Goal: Information Seeking & Learning: Learn about a topic

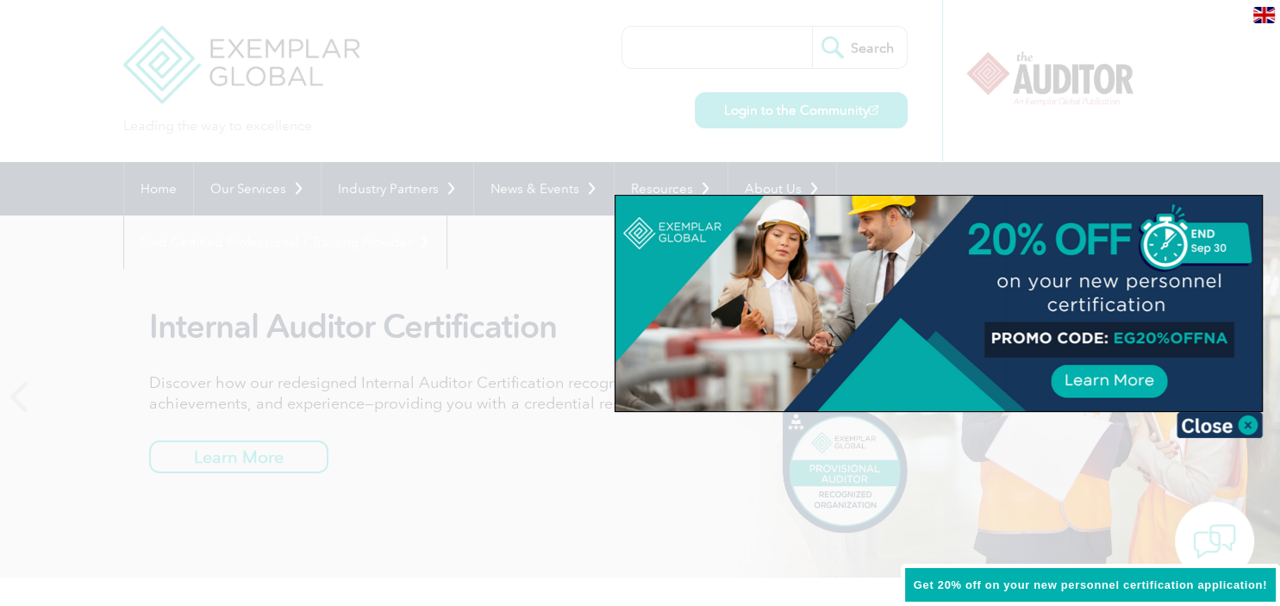
click at [1120, 378] on div at bounding box center [939, 304] width 647 height 216
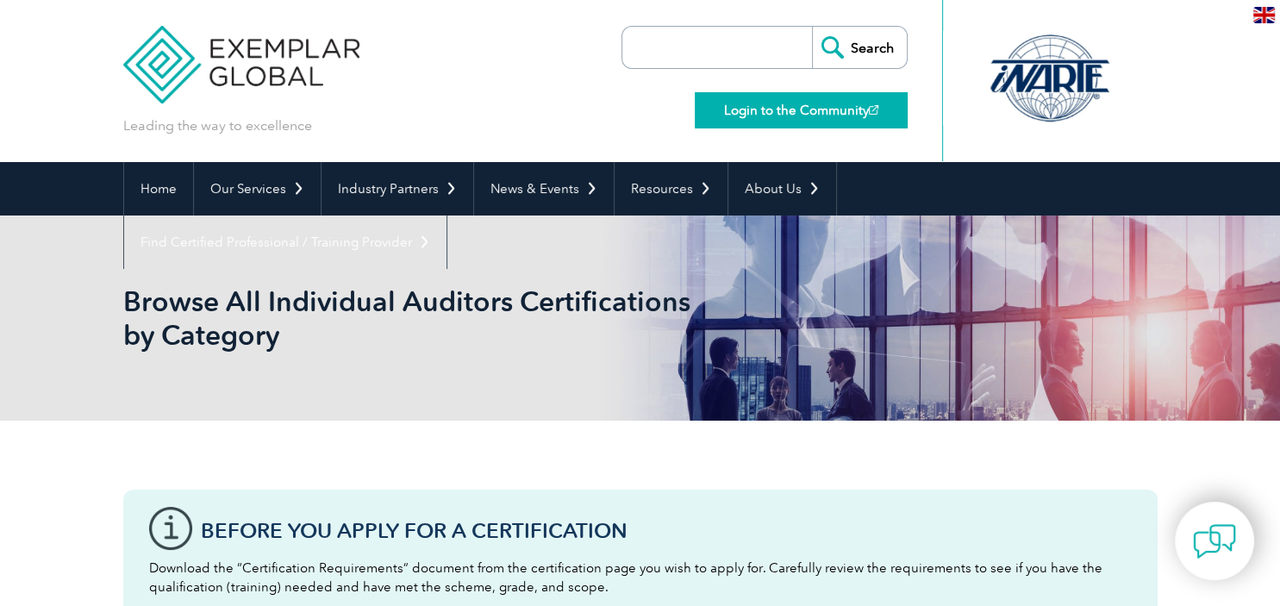
click at [827, 106] on link "Login to the Community" at bounding box center [801, 110] width 213 height 36
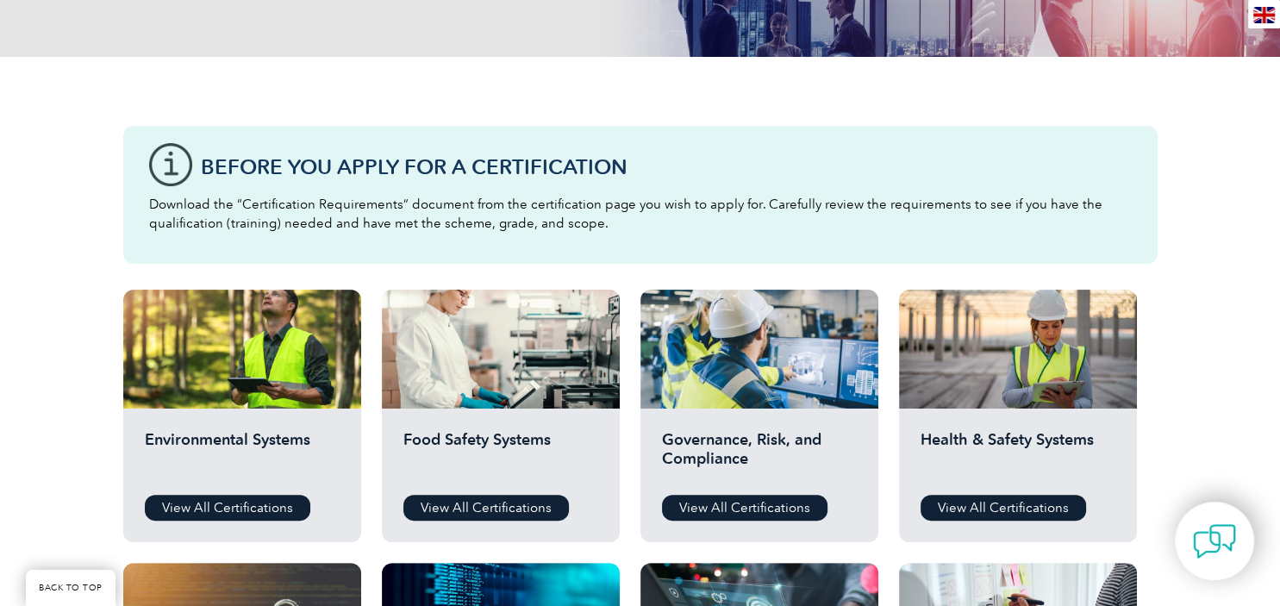
scroll to position [455, 0]
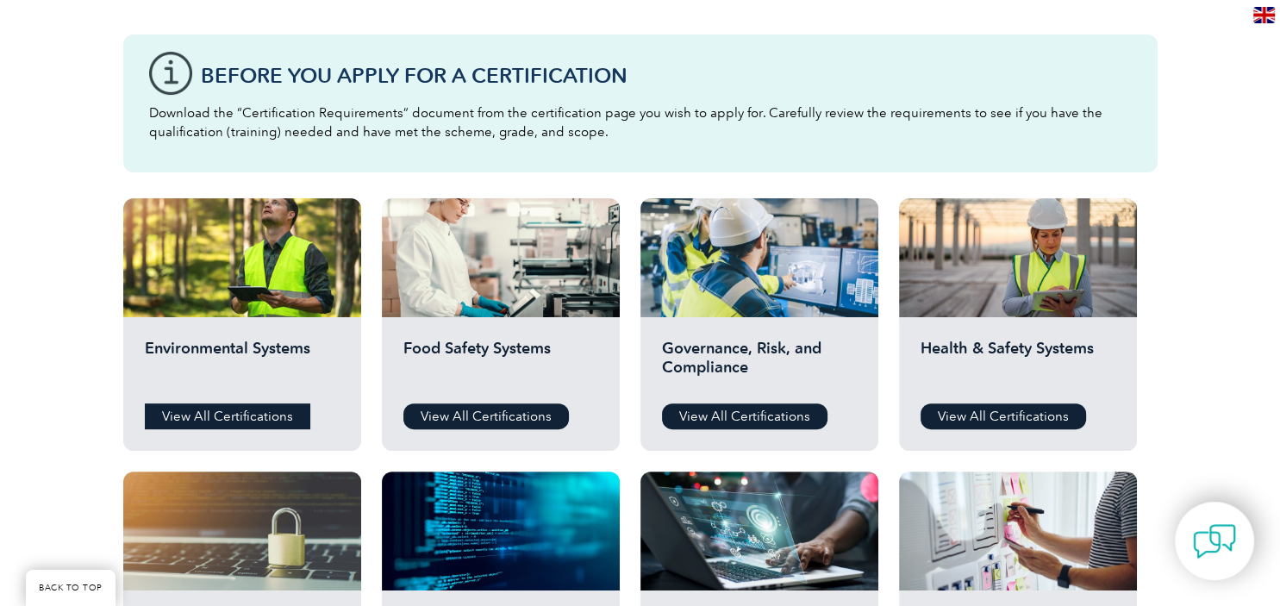
click at [261, 416] on link "View All Certifications" at bounding box center [228, 416] width 166 height 26
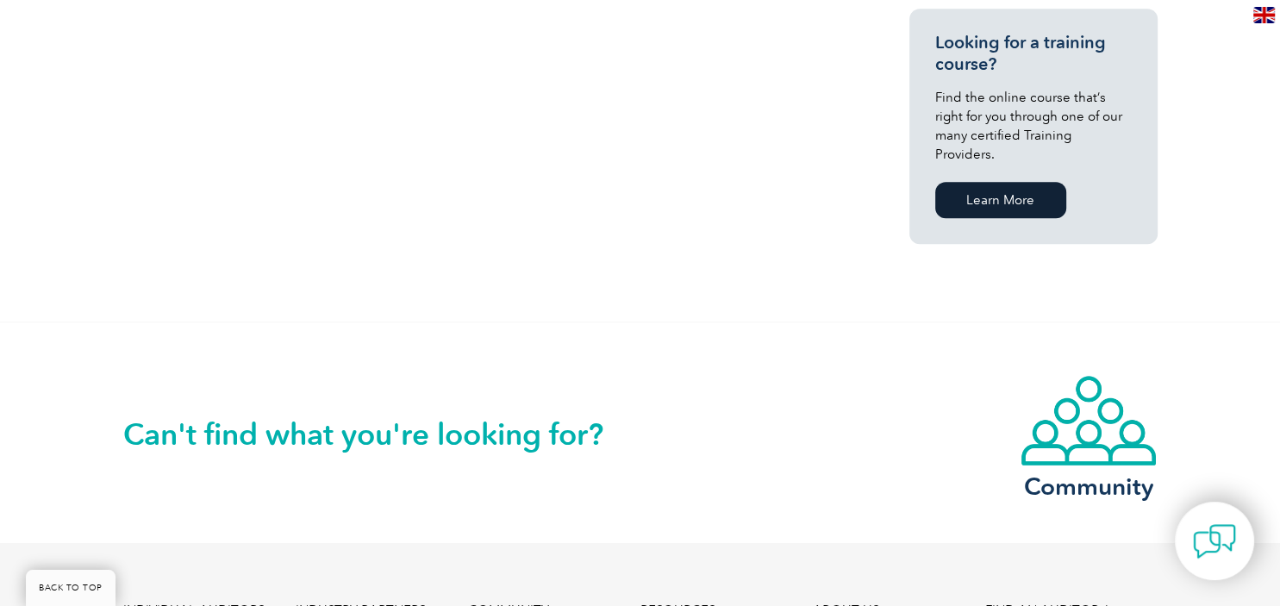
scroll to position [1456, 0]
